Goal: Transaction & Acquisition: Purchase product/service

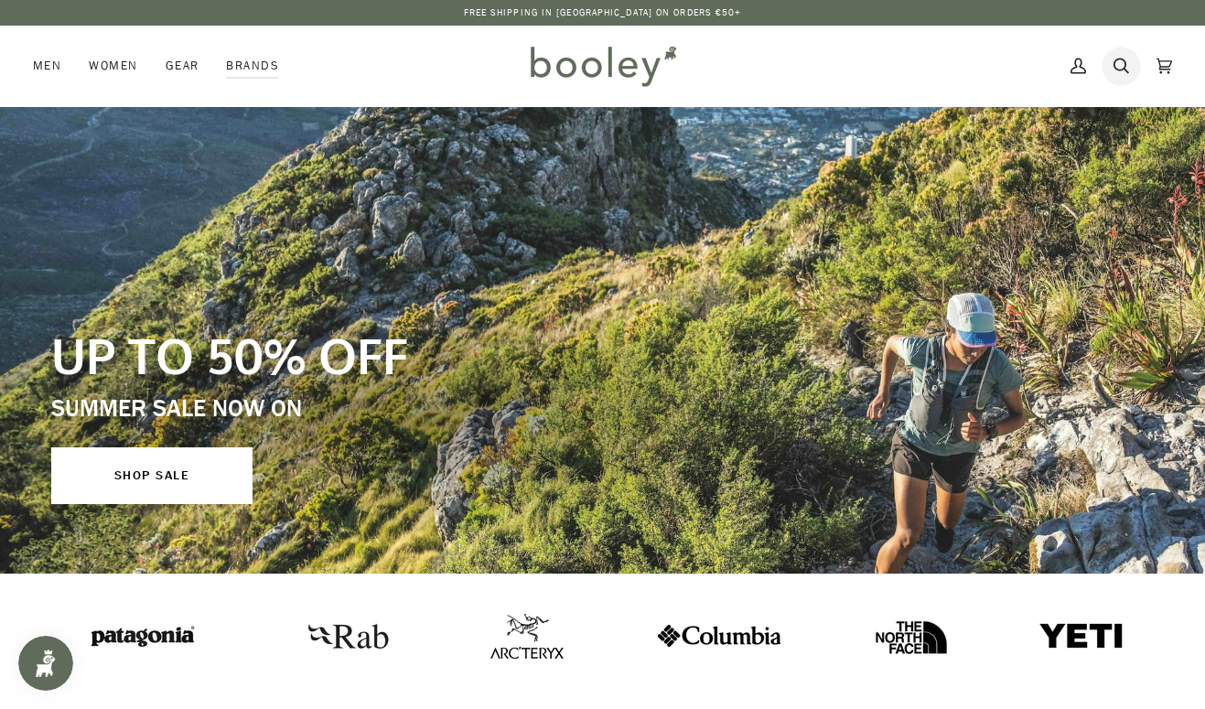
click at [1119, 63] on icon at bounding box center [1121, 65] width 16 height 27
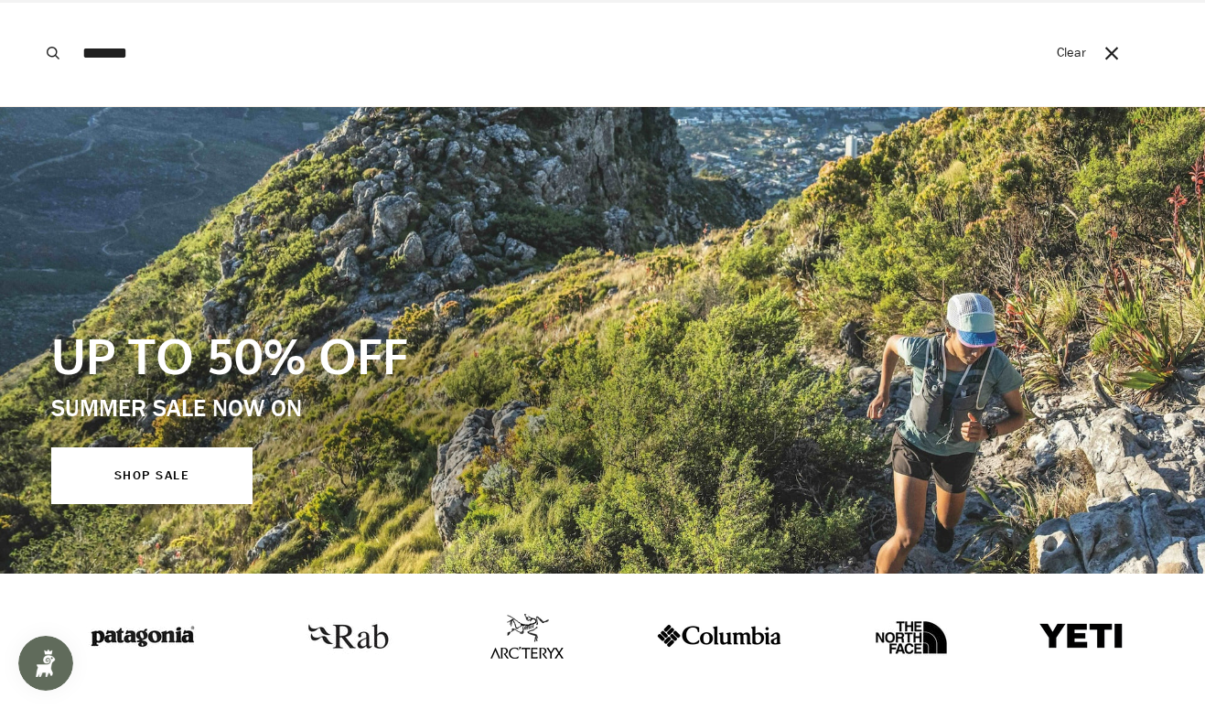
type input "*******"
click at [53, 53] on button "Search" at bounding box center [53, 53] width 40 height 106
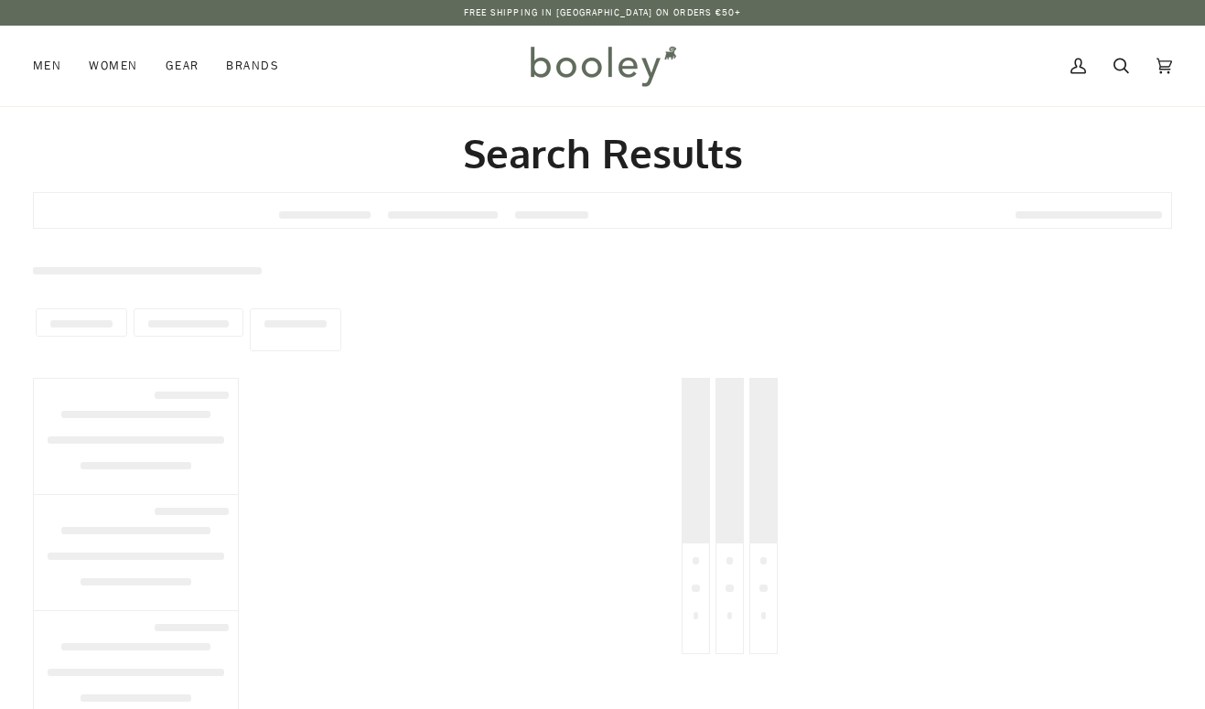
type input "*******"
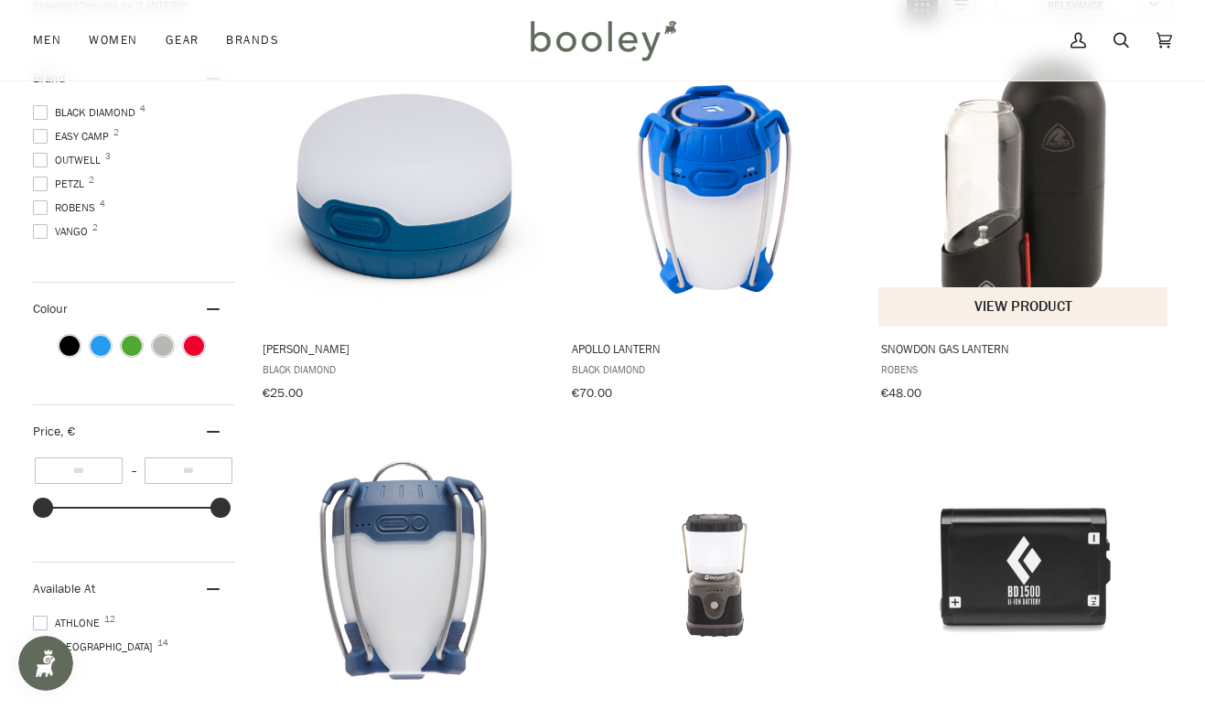
scroll to position [235, 0]
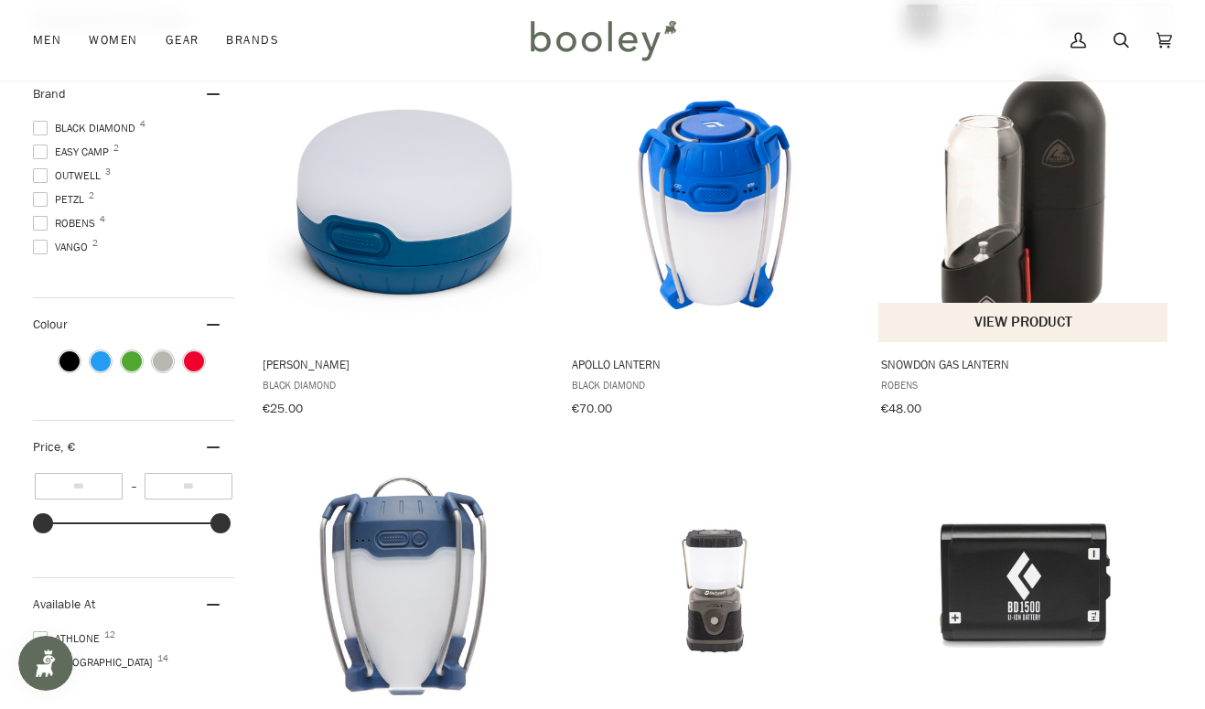
click at [1042, 260] on img "Snowdon Gas Lantern" at bounding box center [1023, 205] width 274 height 274
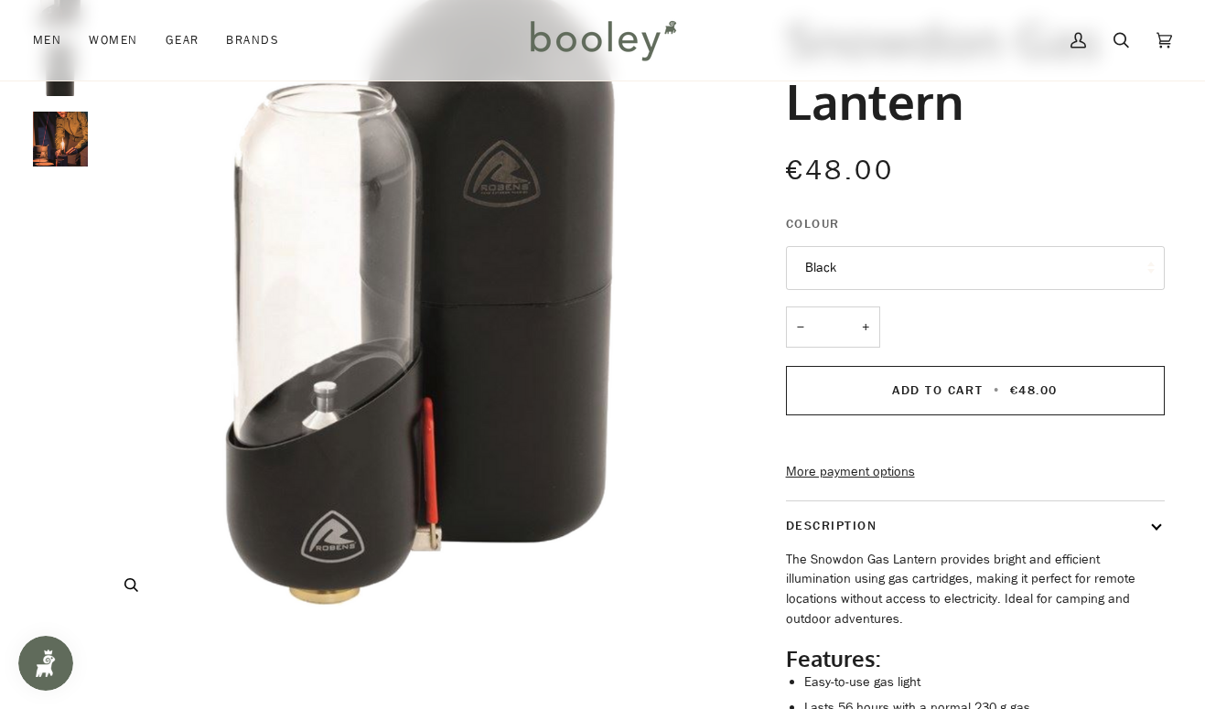
scroll to position [157, 0]
click at [80, 155] on img "Robens Snowdon Gas Lantern Black - Booley Galway" at bounding box center [60, 138] width 55 height 55
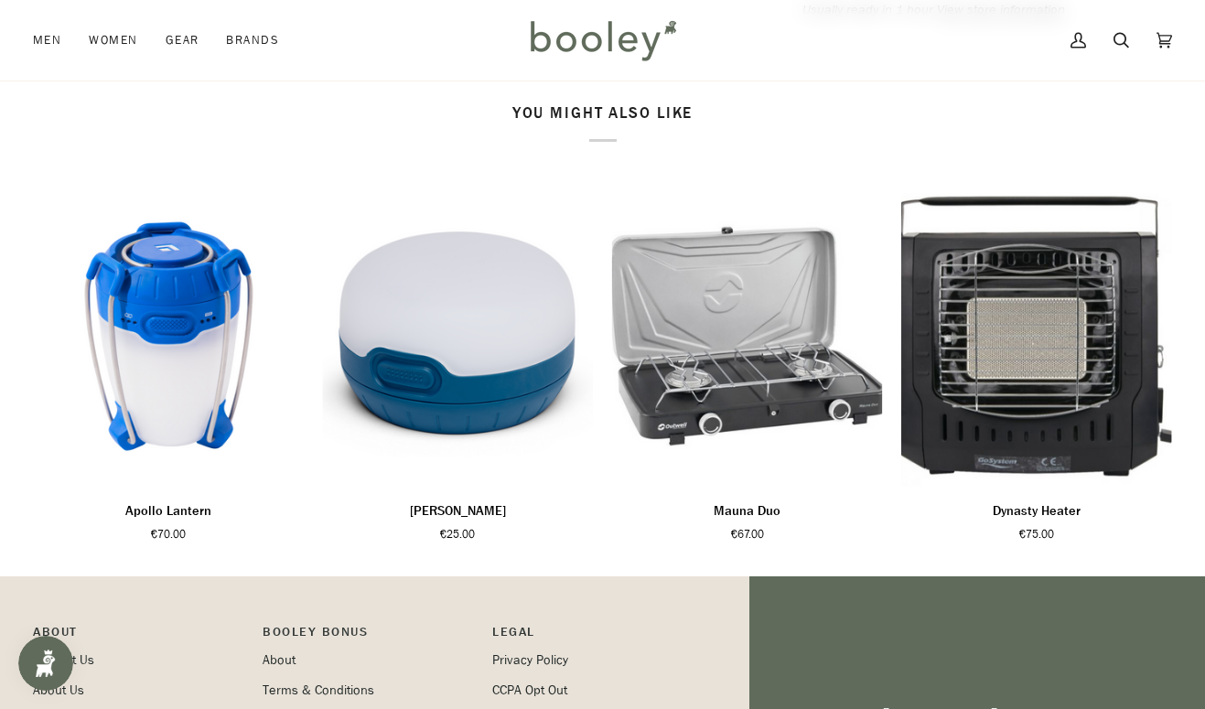
scroll to position [975, 0]
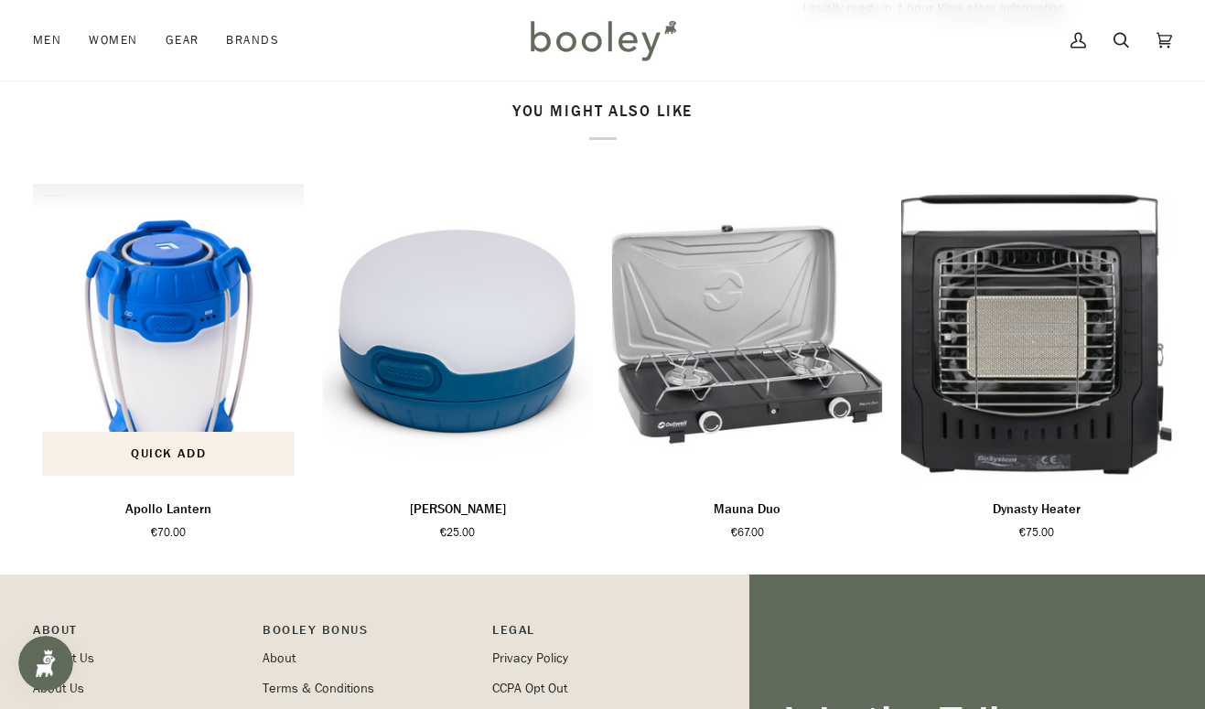
click at [188, 368] on img "Apollo Lantern" at bounding box center [168, 334] width 271 height 301
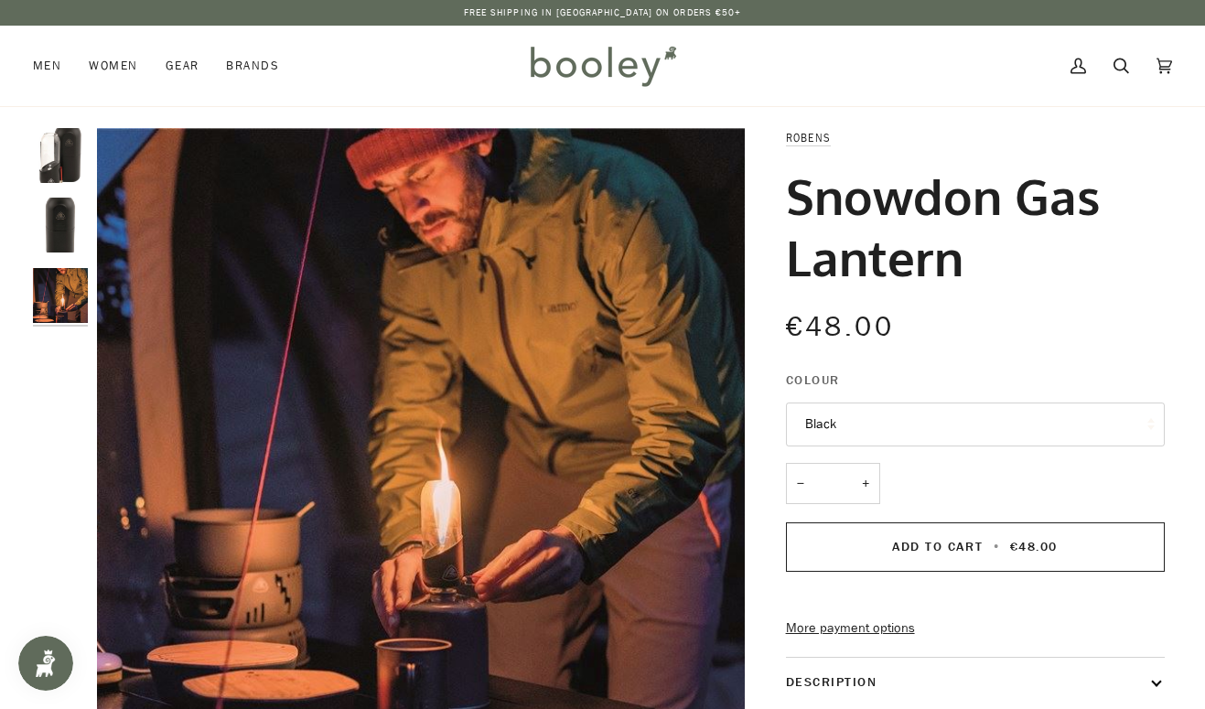
scroll to position [0, 0]
click at [67, 227] on img "Robens Snowdon Gas Lantern Black - Booley Galway" at bounding box center [60, 225] width 55 height 55
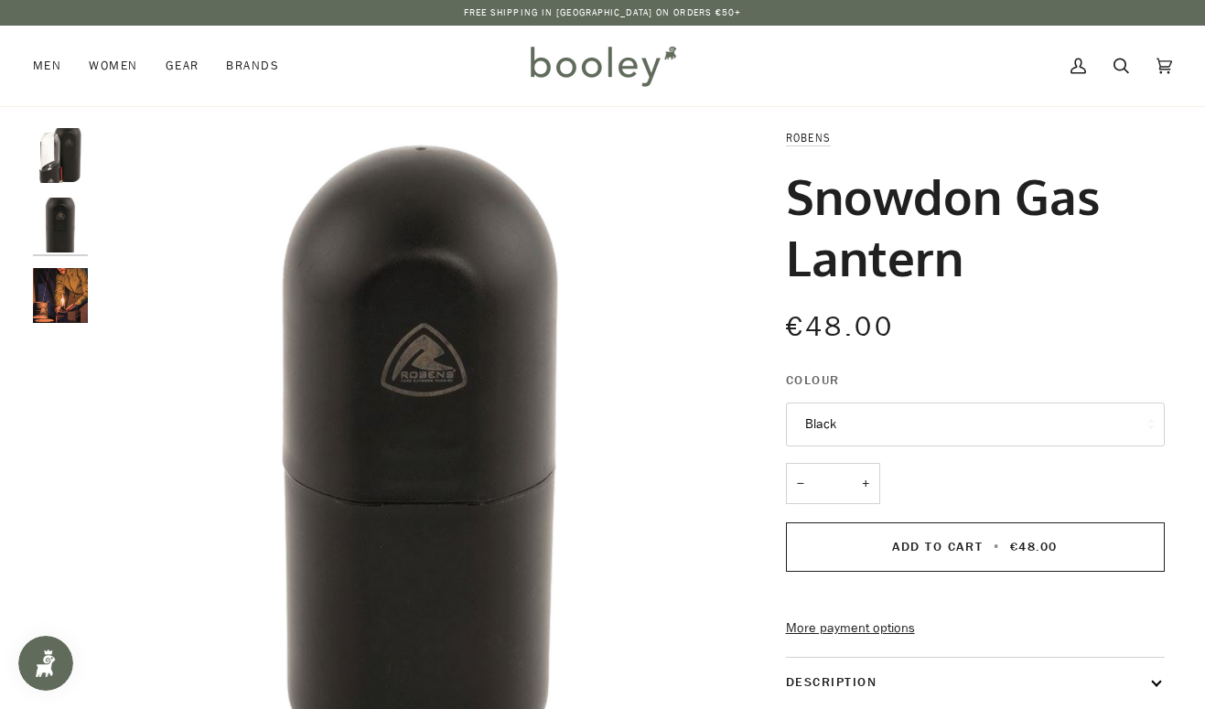
click at [56, 161] on img "Robens Snowdon Gas Lantern Black - Booley Galway" at bounding box center [60, 155] width 55 height 55
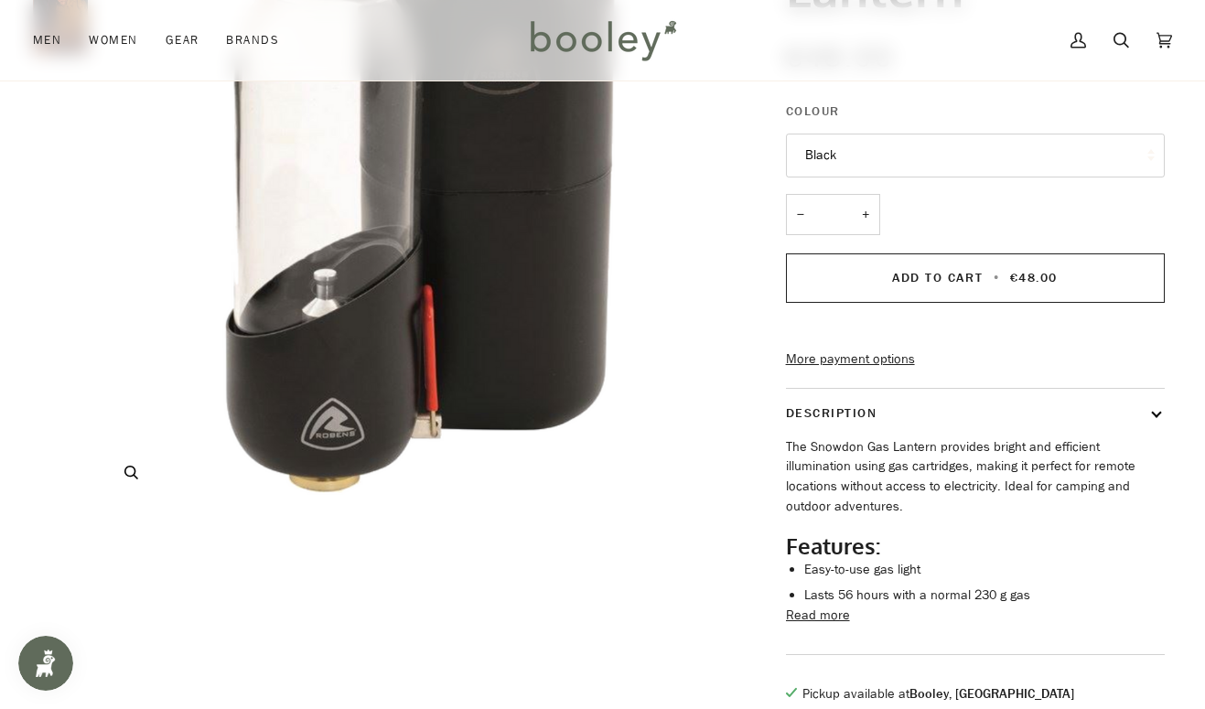
scroll to position [273, 0]
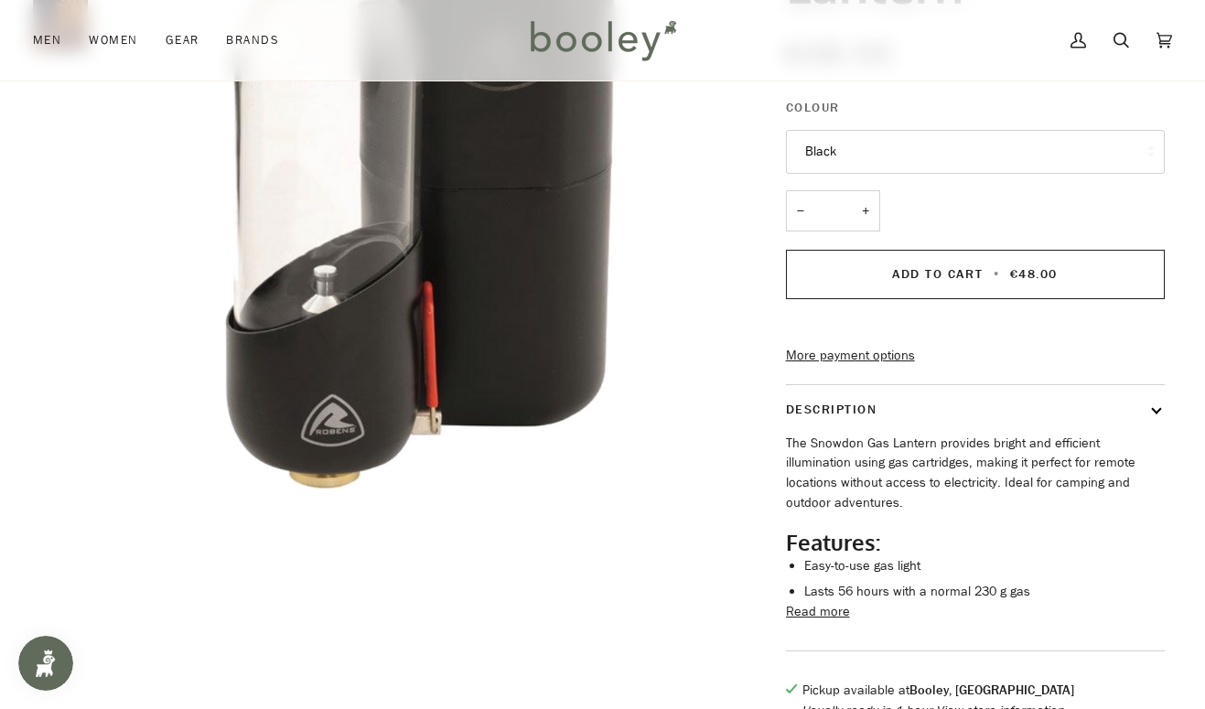
click at [809, 622] on button "Read more" at bounding box center [818, 612] width 64 height 20
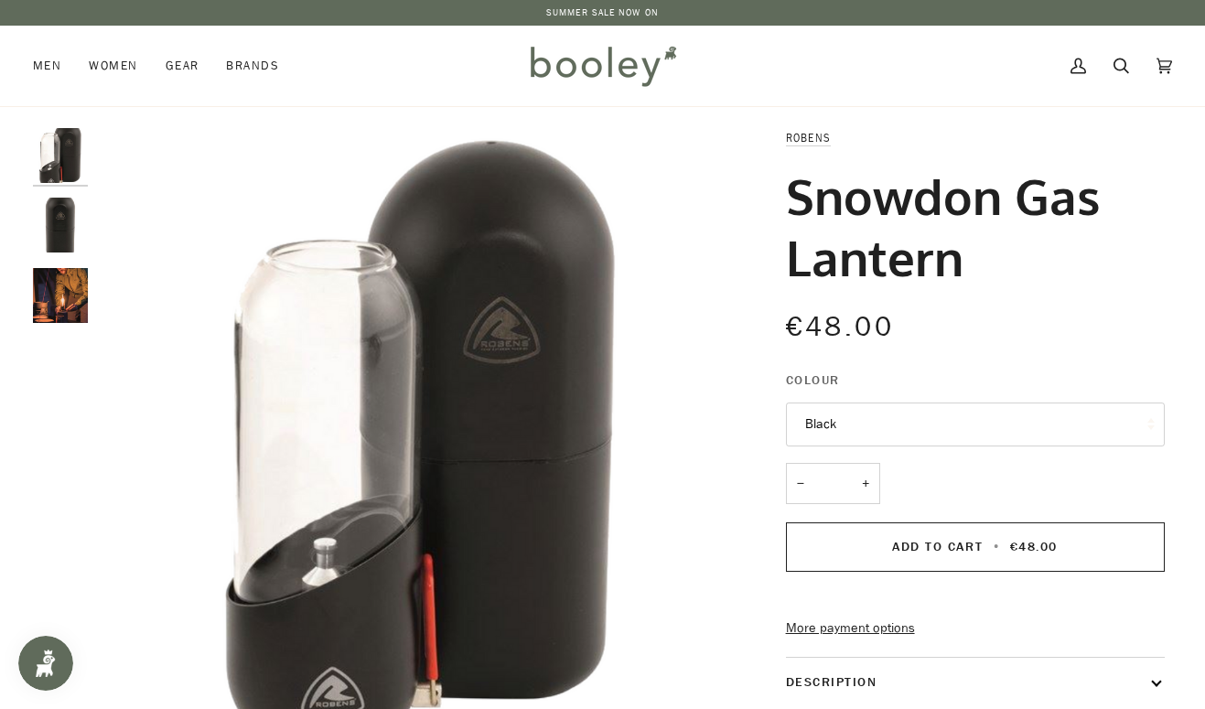
scroll to position [0, 0]
click at [70, 312] on img "Robens Snowdon Gas Lantern Black - Booley Galway" at bounding box center [60, 295] width 55 height 55
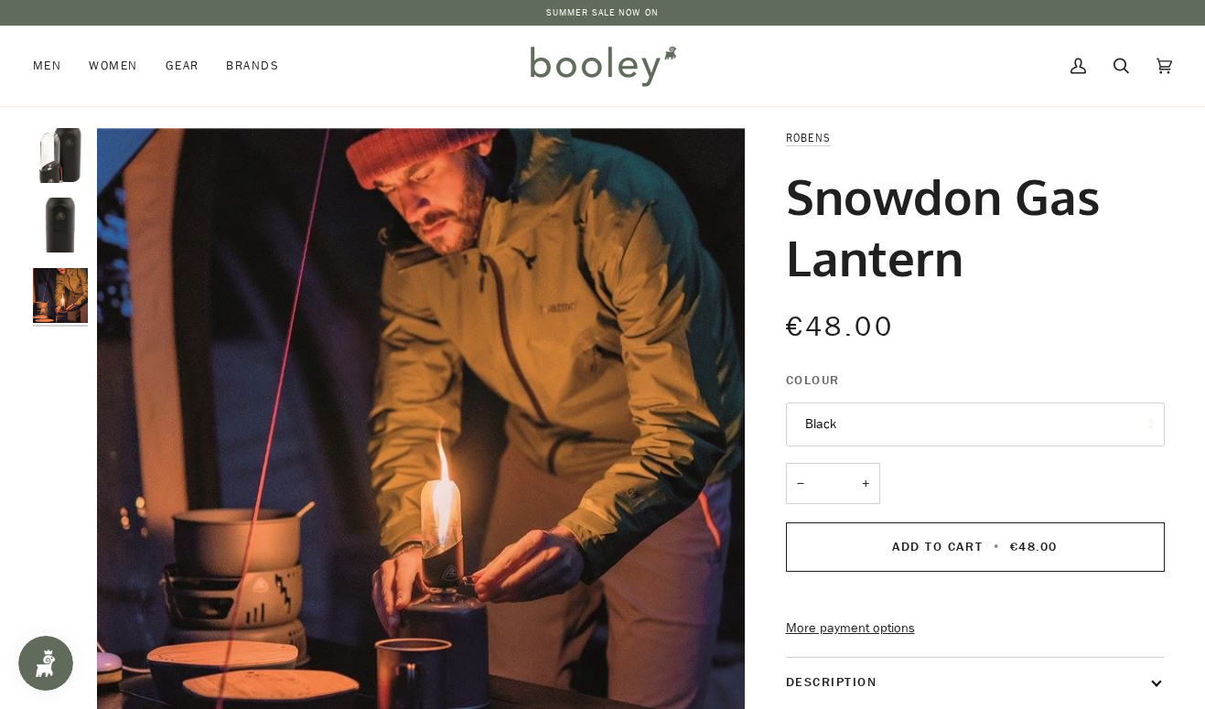
drag, startPoint x: 790, startPoint y: 203, endPoint x: 956, endPoint y: 263, distance: 176.2
click at [956, 263] on h1 "Snowdon Gas Lantern" at bounding box center [968, 226] width 365 height 121
copy h1 "Snowdon Gas Lantern"
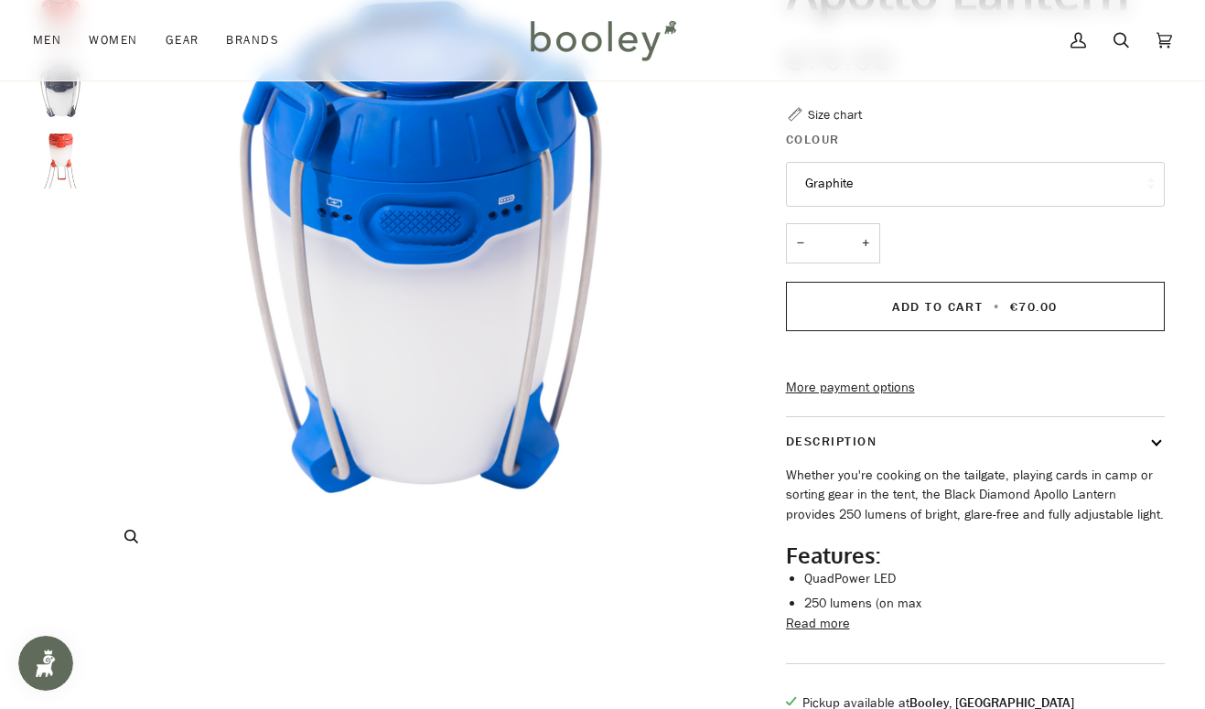
scroll to position [224, 0]
